Goal: Obtain resource: Obtain resource

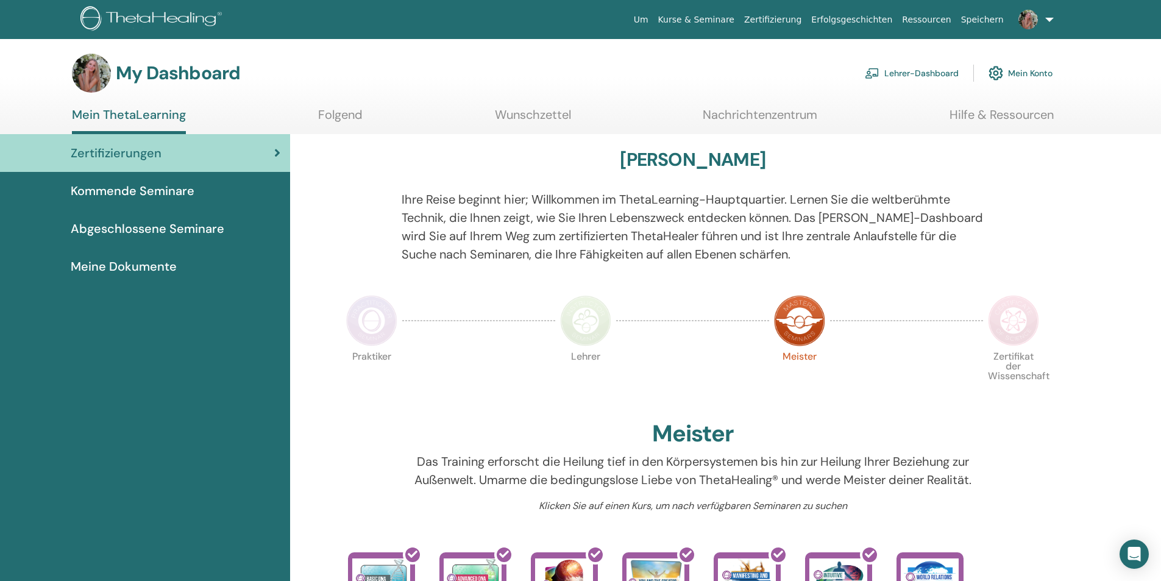
click at [919, 68] on link "Lehrer-Dashboard" at bounding box center [912, 73] width 94 height 27
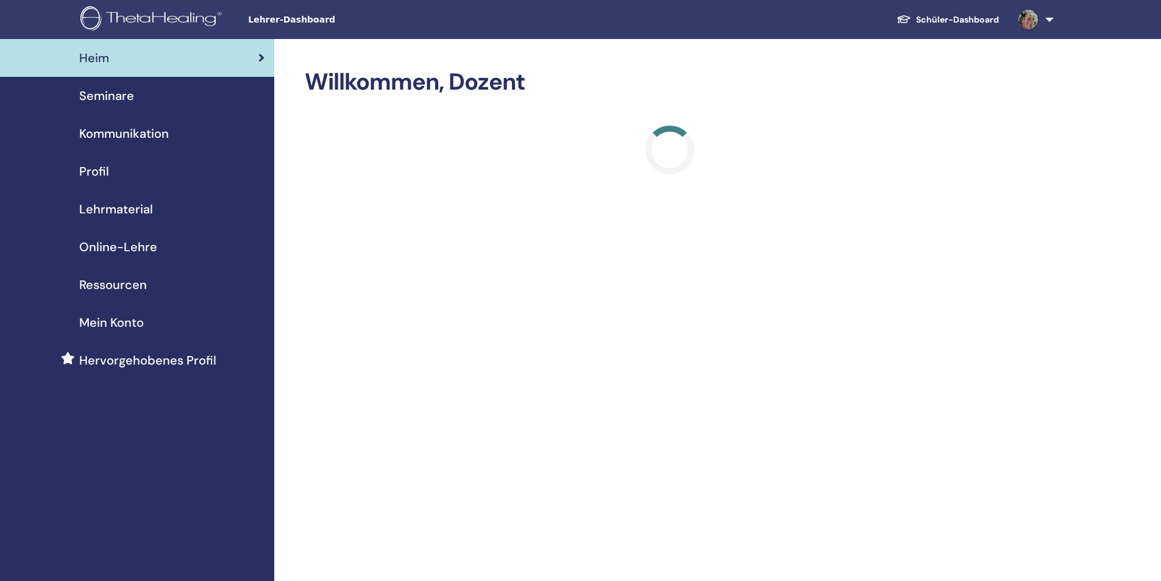
click at [128, 199] on link "Lehrmaterial" at bounding box center [137, 209] width 274 height 38
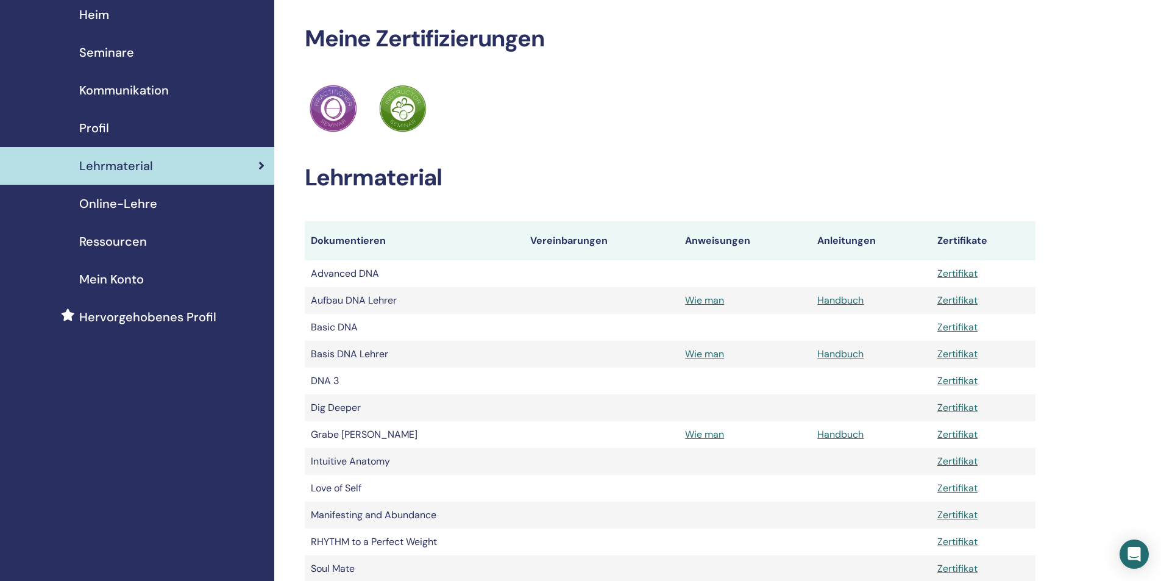
scroll to position [61, 0]
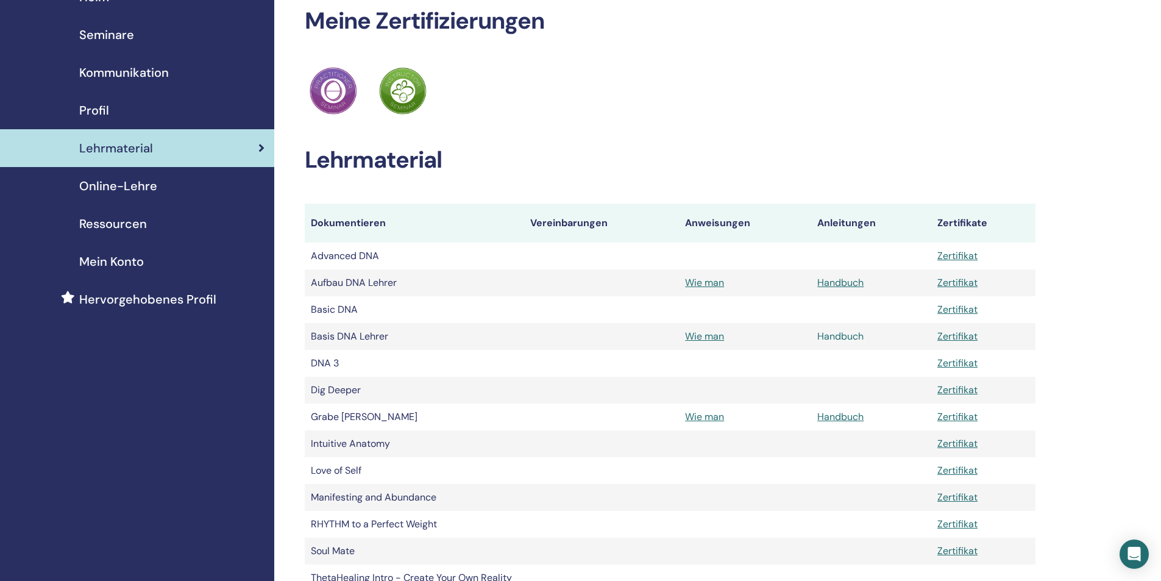
click at [846, 333] on link "Handbuch" at bounding box center [840, 336] width 46 height 13
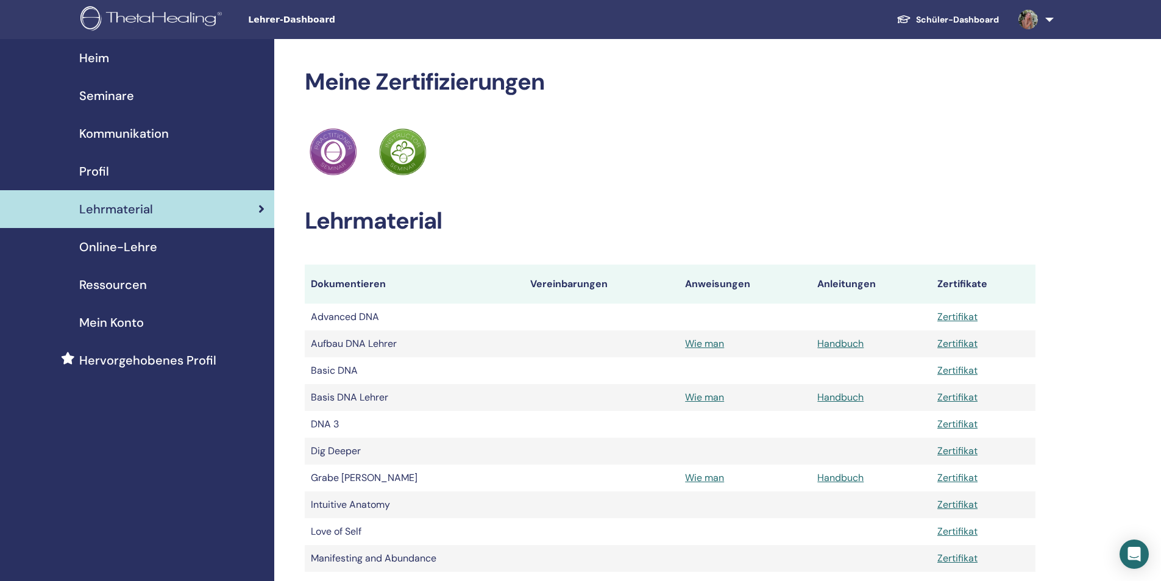
scroll to position [60, 0]
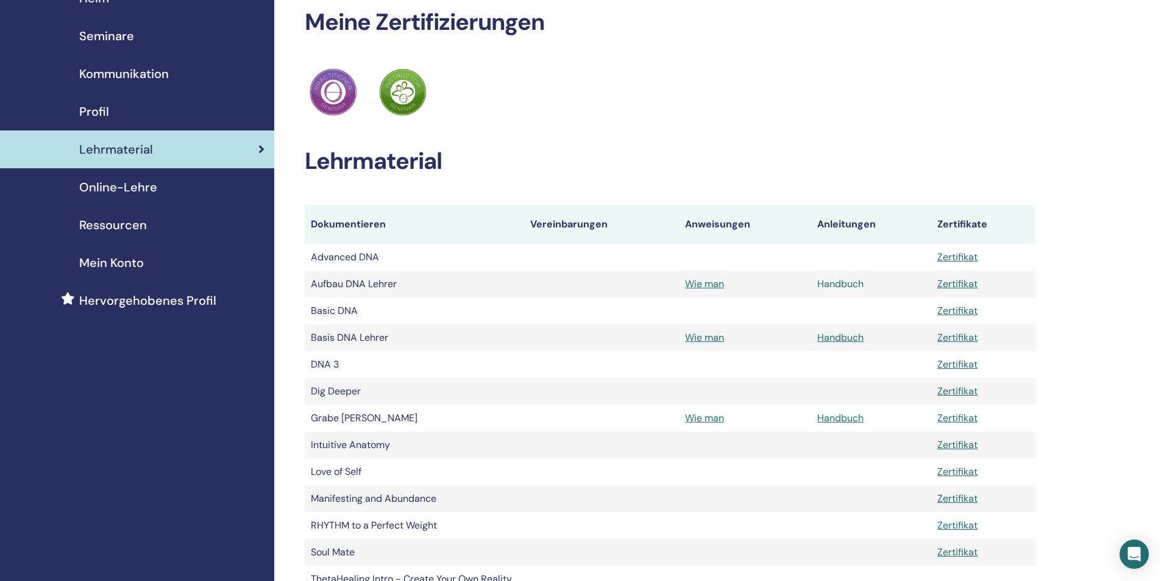
click at [845, 284] on link "Handbuch" at bounding box center [840, 283] width 46 height 13
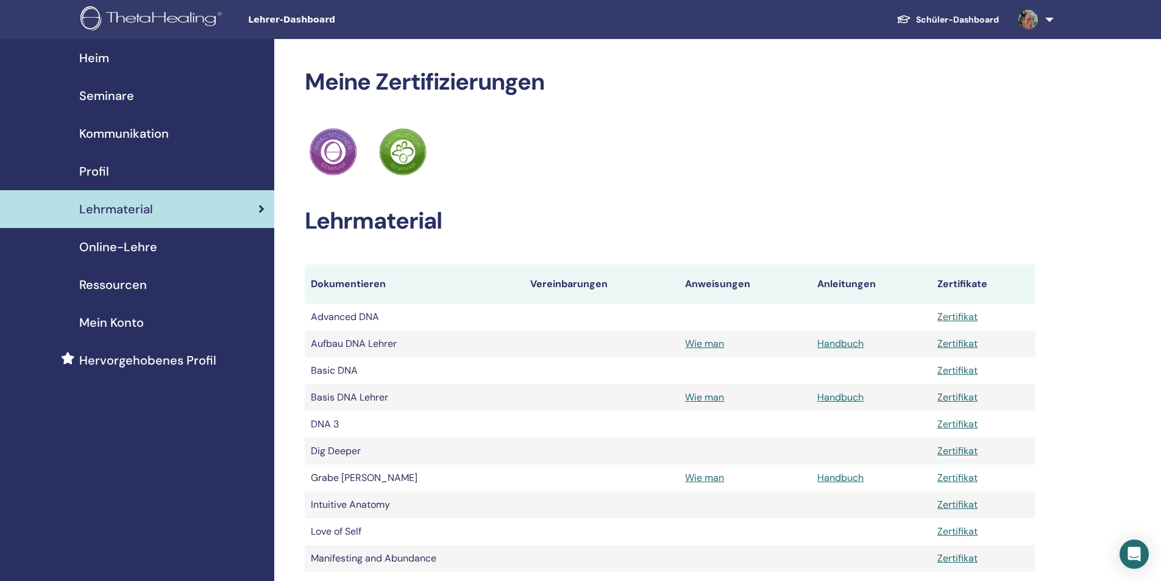
scroll to position [59, 0]
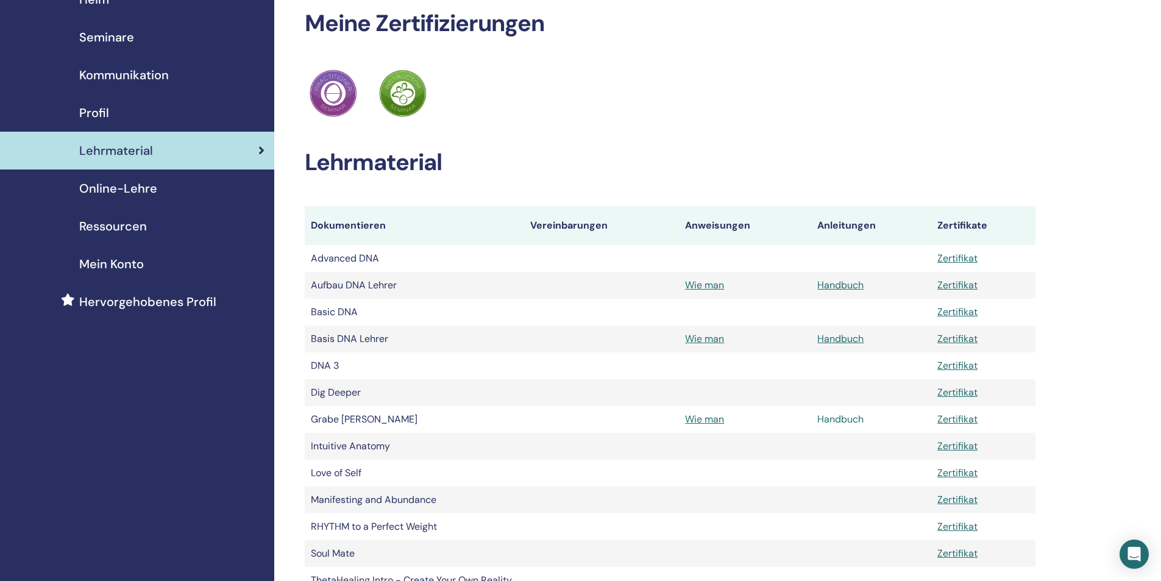
click at [845, 422] on link "Handbuch" at bounding box center [840, 419] width 46 height 13
